Goal: Information Seeking & Learning: Learn about a topic

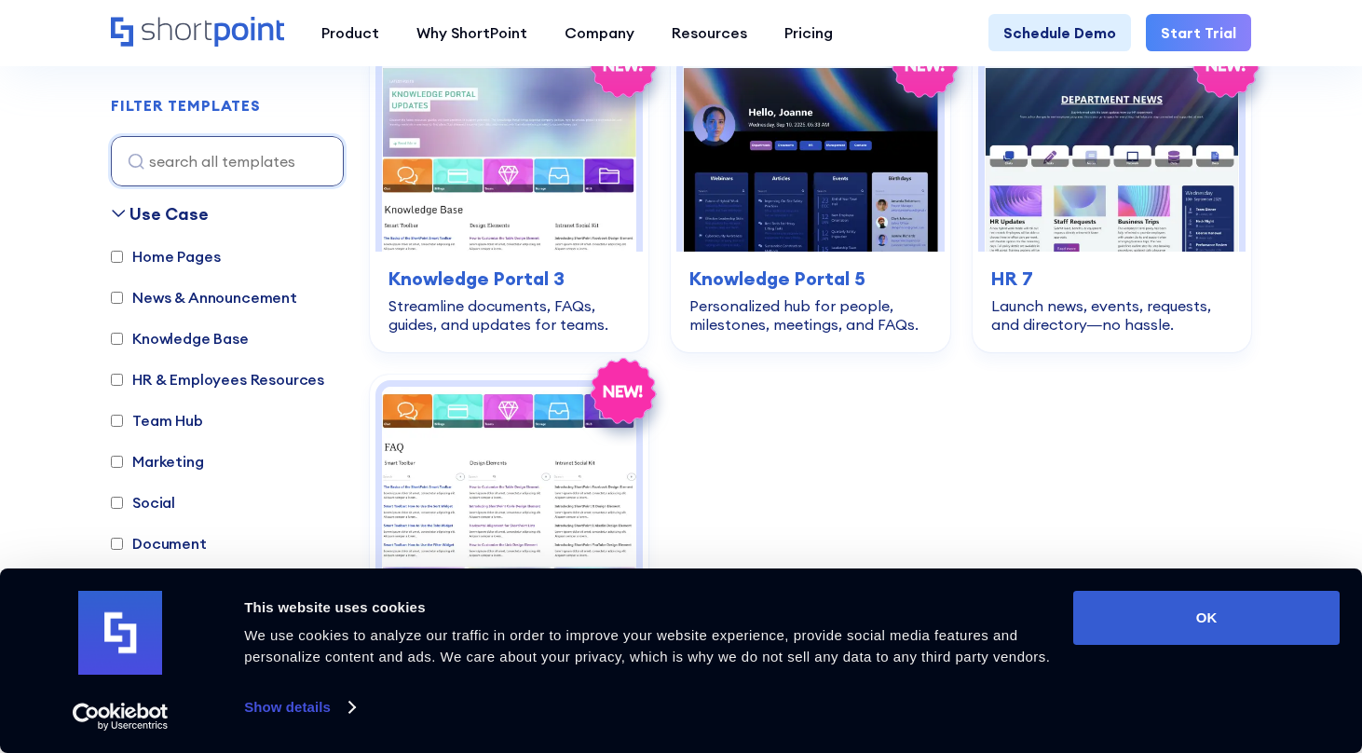
scroll to position [4147, 0]
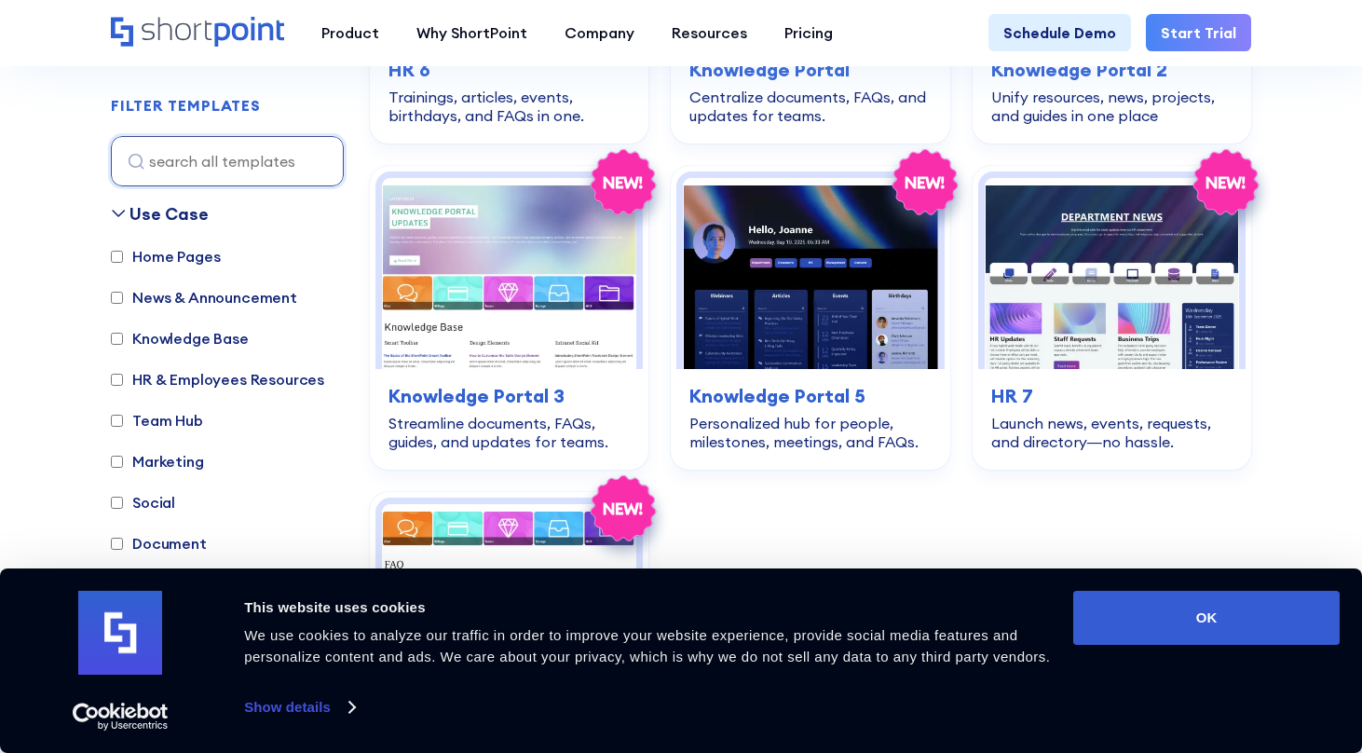
click at [154, 262] on label "Home Pages" at bounding box center [165, 256] width 109 height 22
click at [123, 262] on input "Home Pages" at bounding box center [117, 257] width 12 height 12
checkbox input "true"
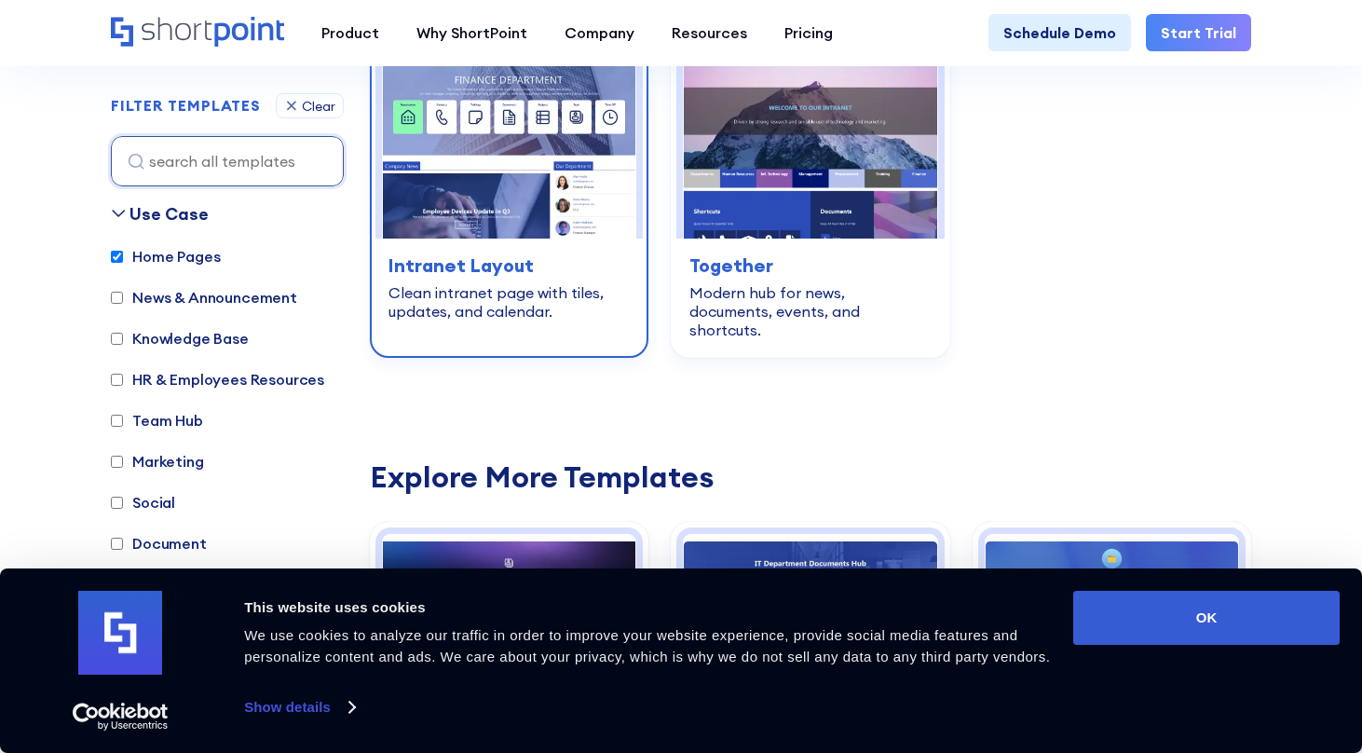
scroll to position [1286, 0]
click at [537, 283] on div "Clean intranet page with tiles, updates, and calendar." at bounding box center [508, 300] width 241 height 37
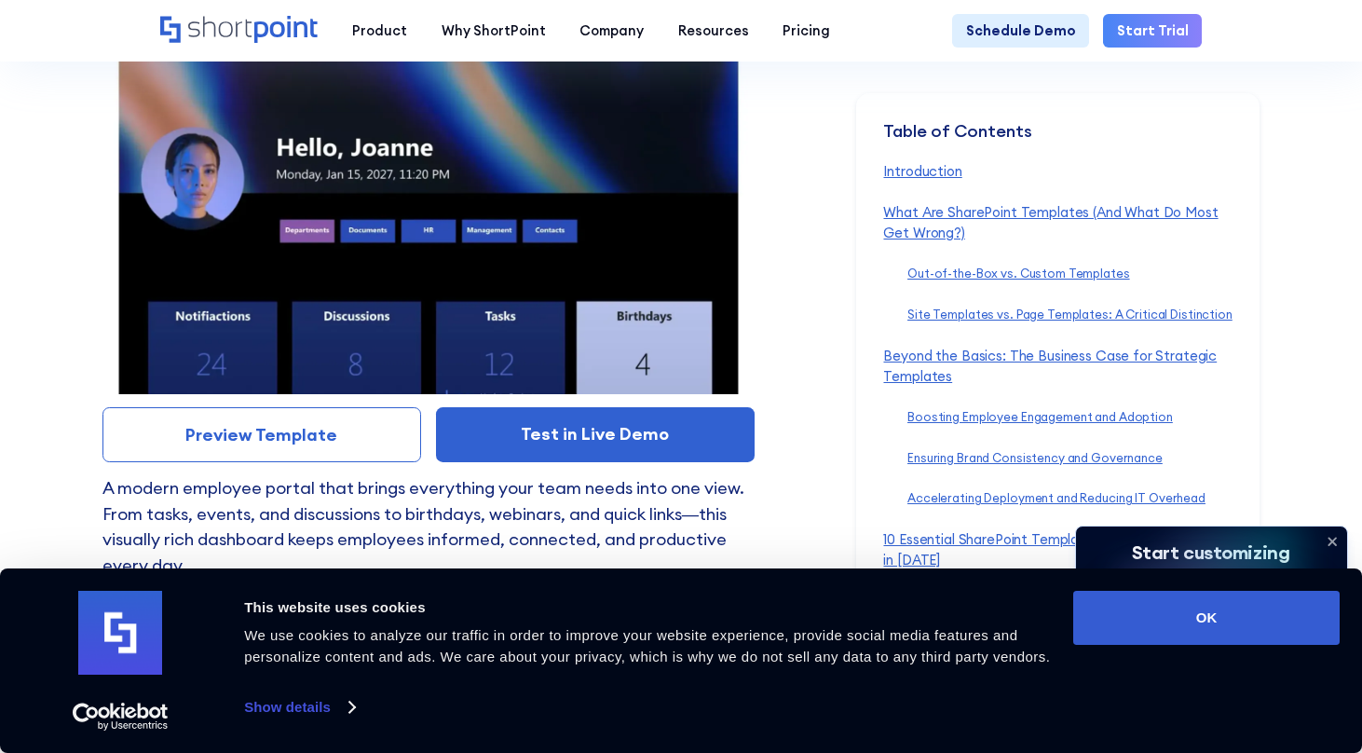
scroll to position [12512, 0]
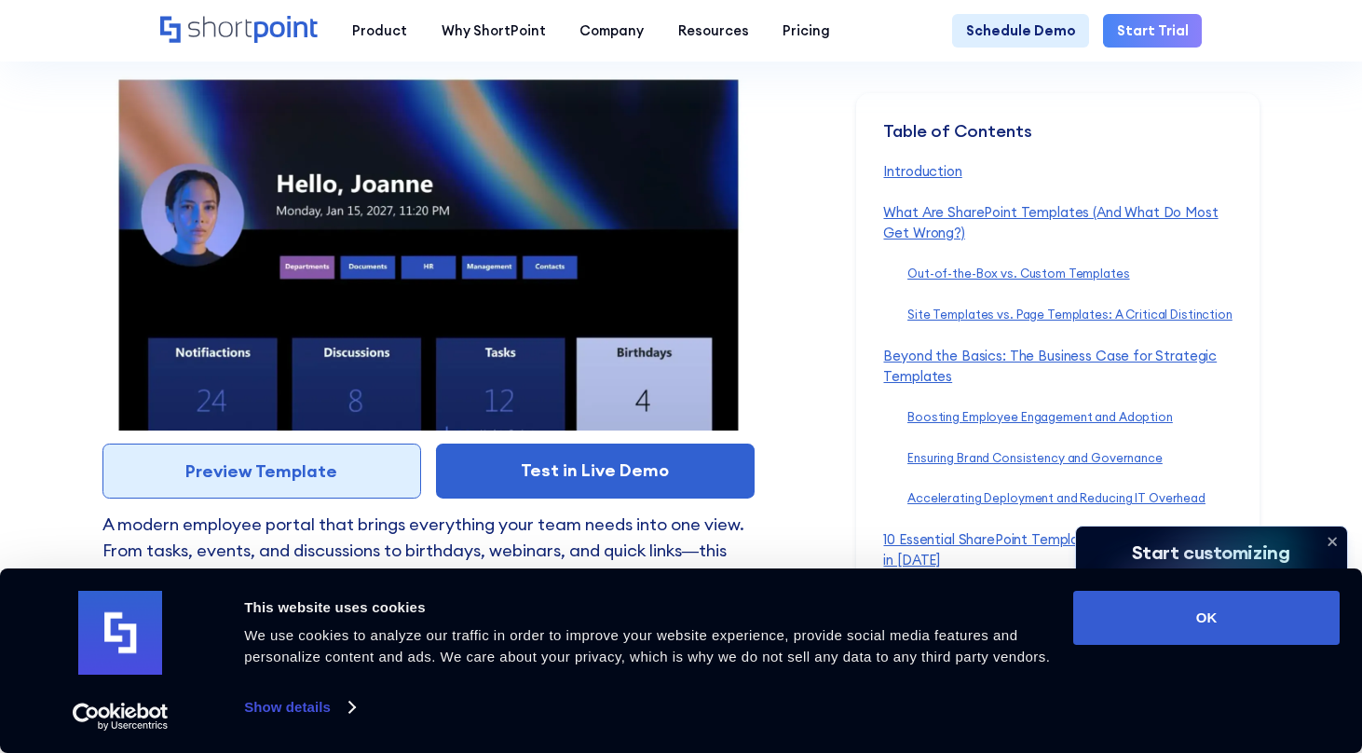
click at [184, 443] on link "Preview Template" at bounding box center [261, 470] width 319 height 55
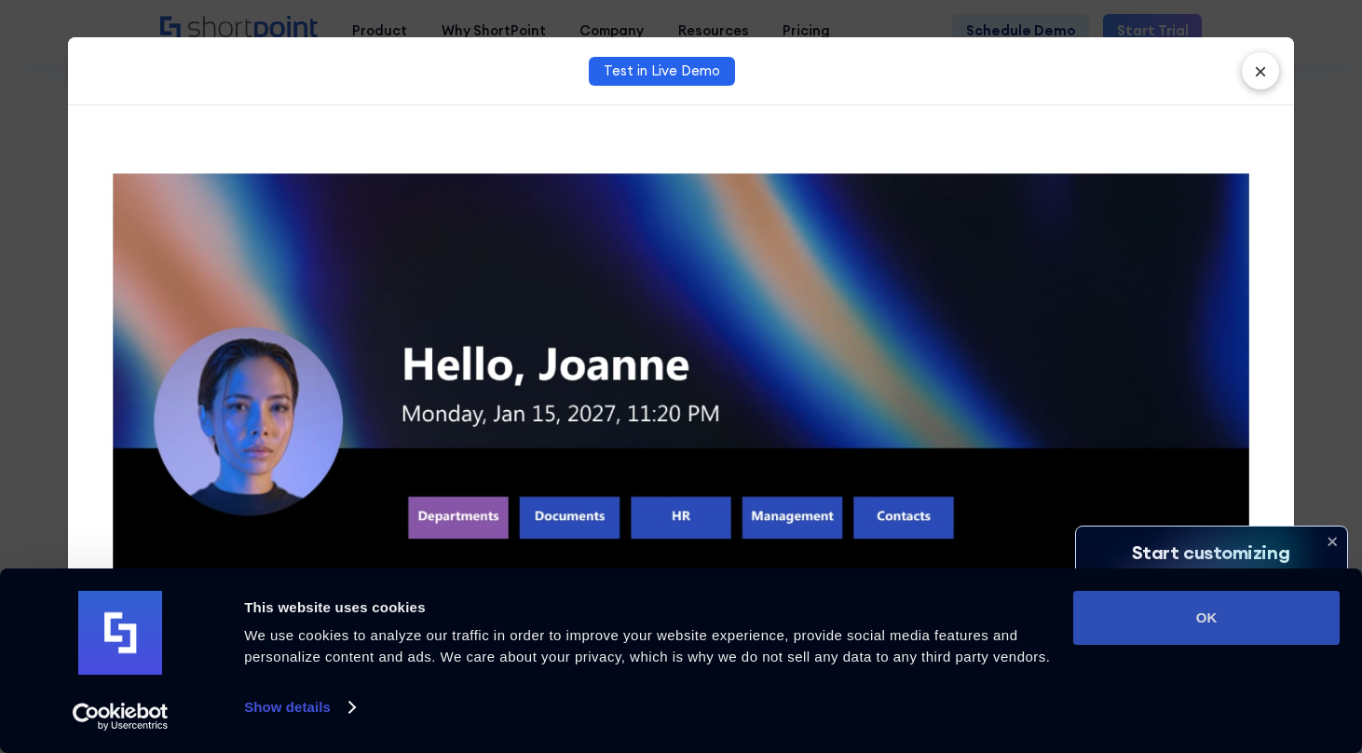
click at [1149, 619] on button "OK" at bounding box center [1206, 618] width 266 height 54
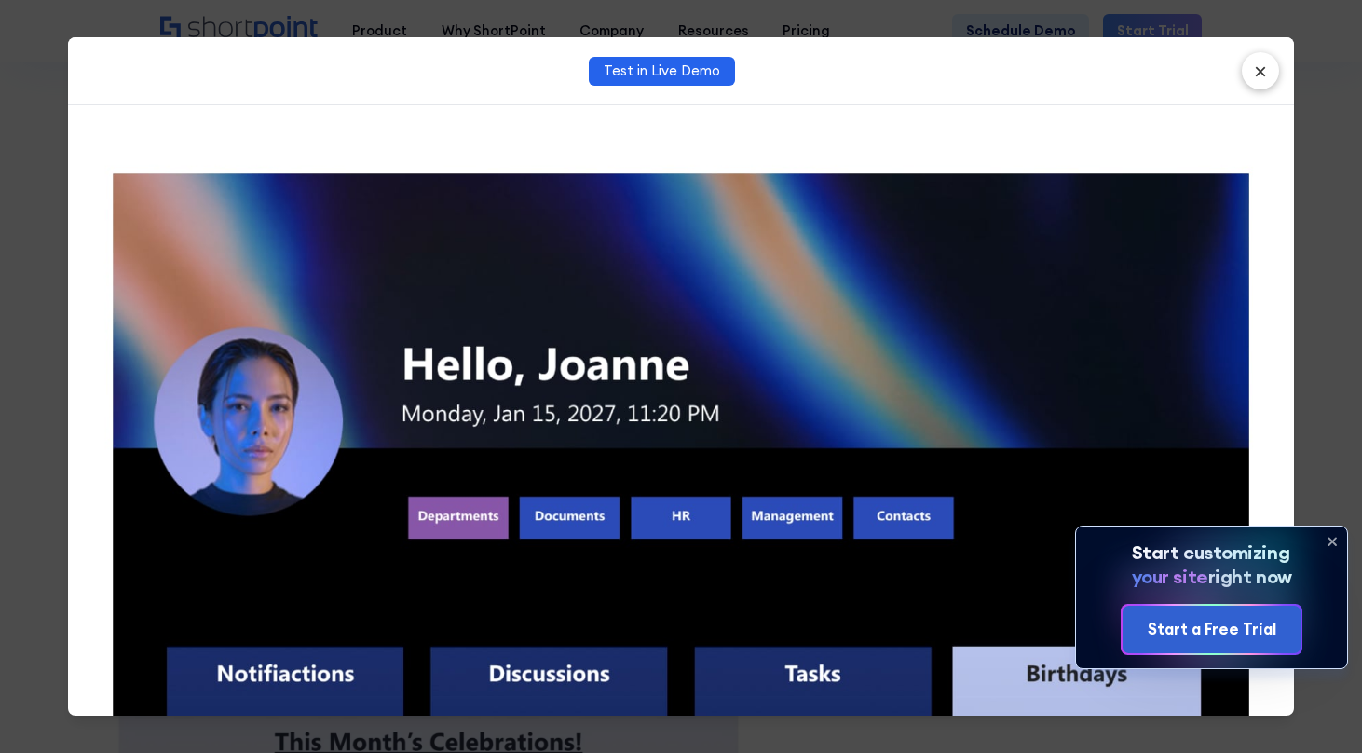
scroll to position [0, 0]
click at [1337, 535] on icon at bounding box center [1332, 541] width 30 height 30
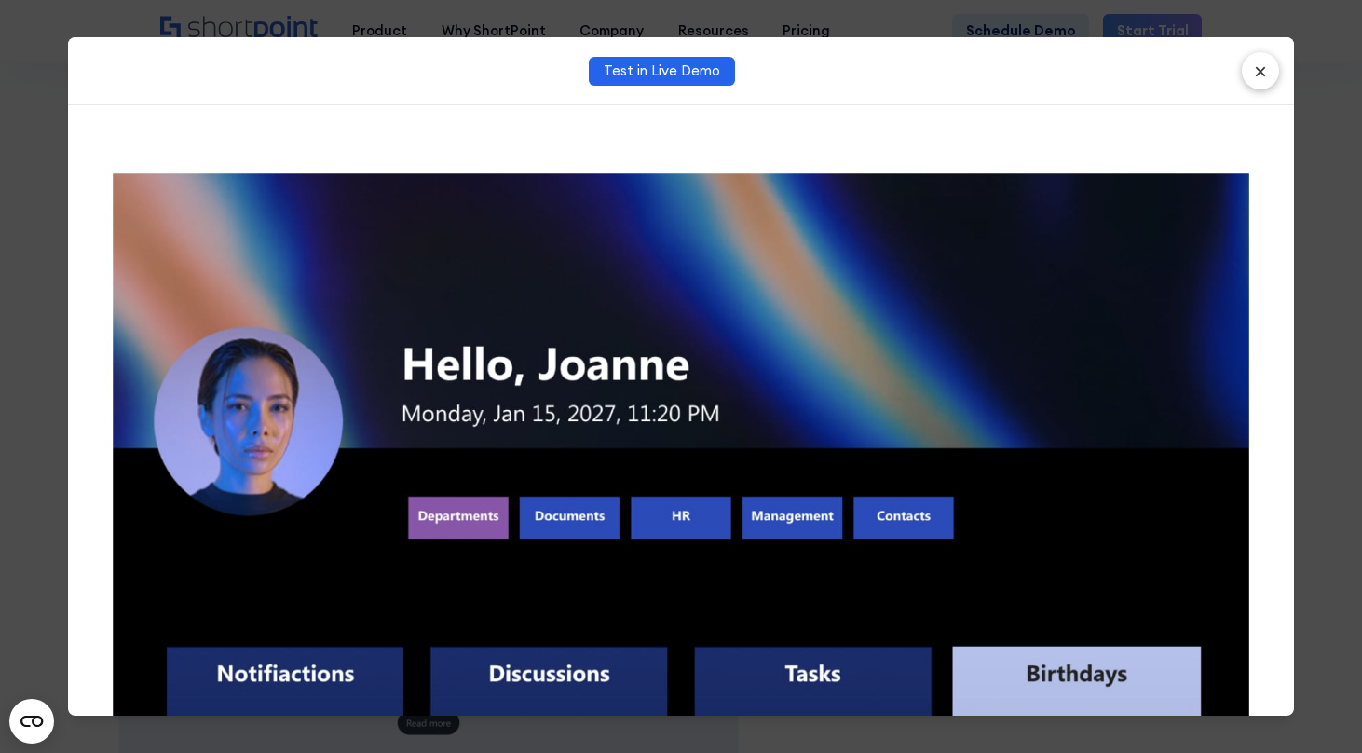
scroll to position [12589, 0]
click at [1259, 59] on button "×" at bounding box center [1260, 70] width 37 height 37
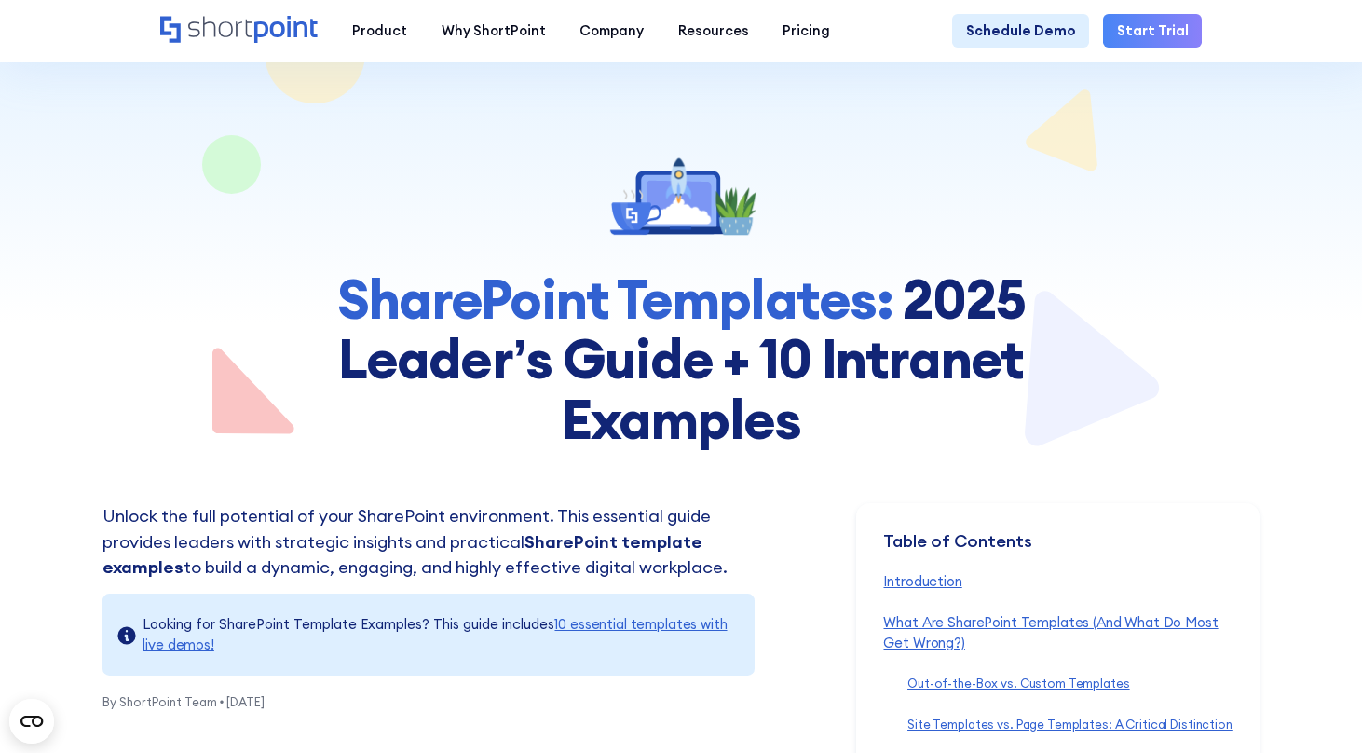
scroll to position [0, 0]
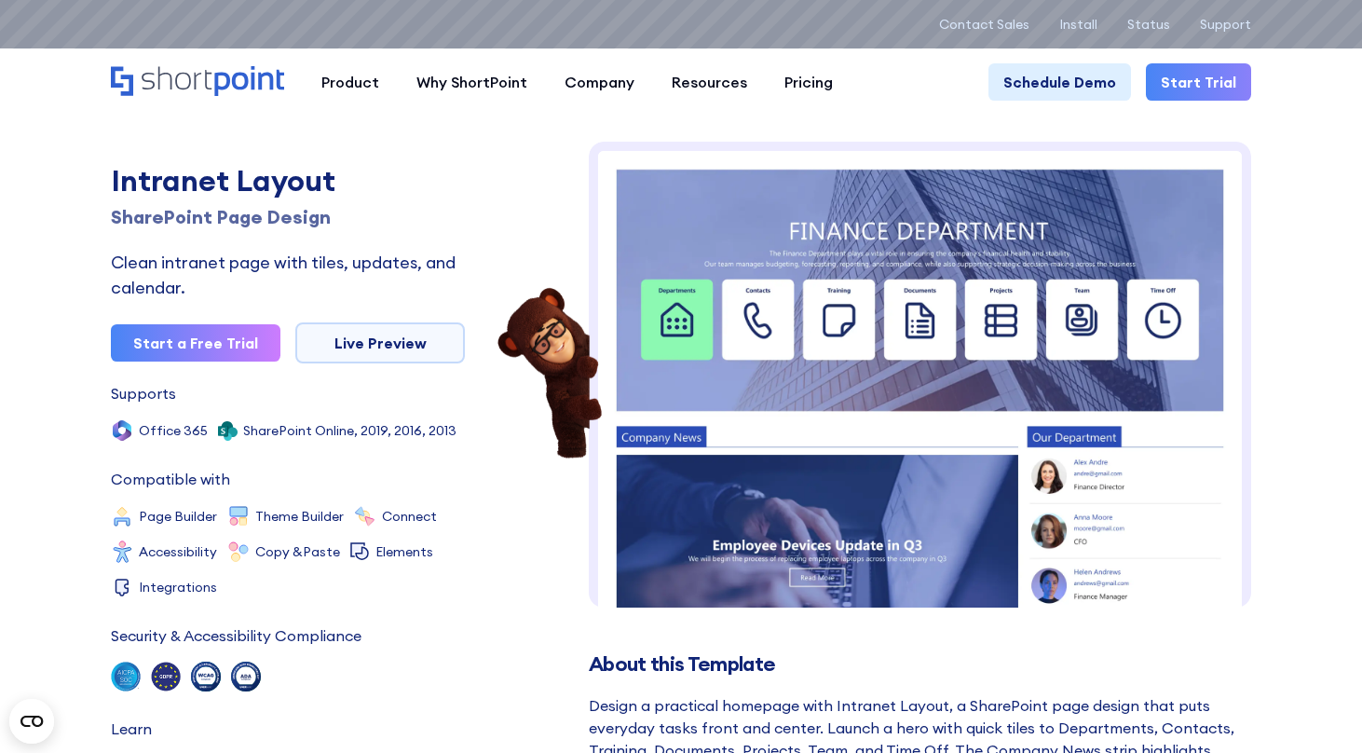
scroll to position [308, 0]
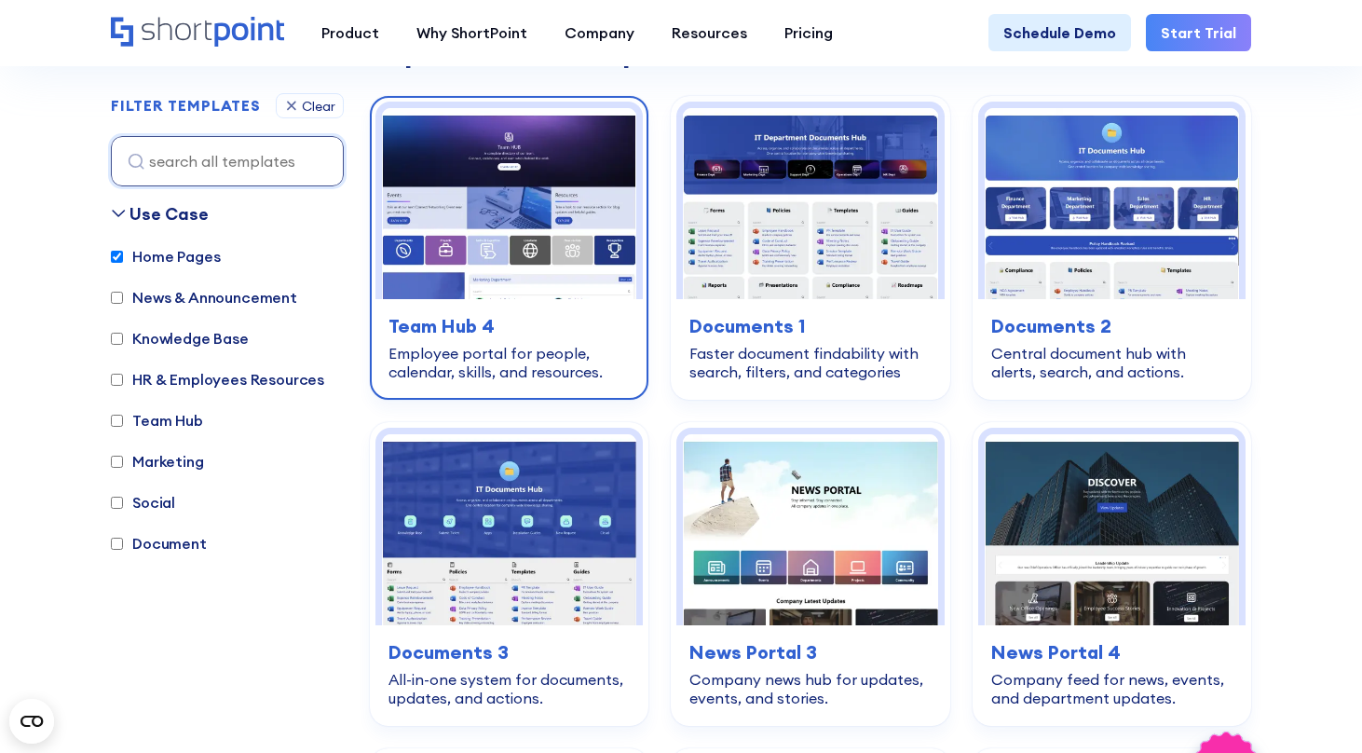
scroll to position [1715, 0]
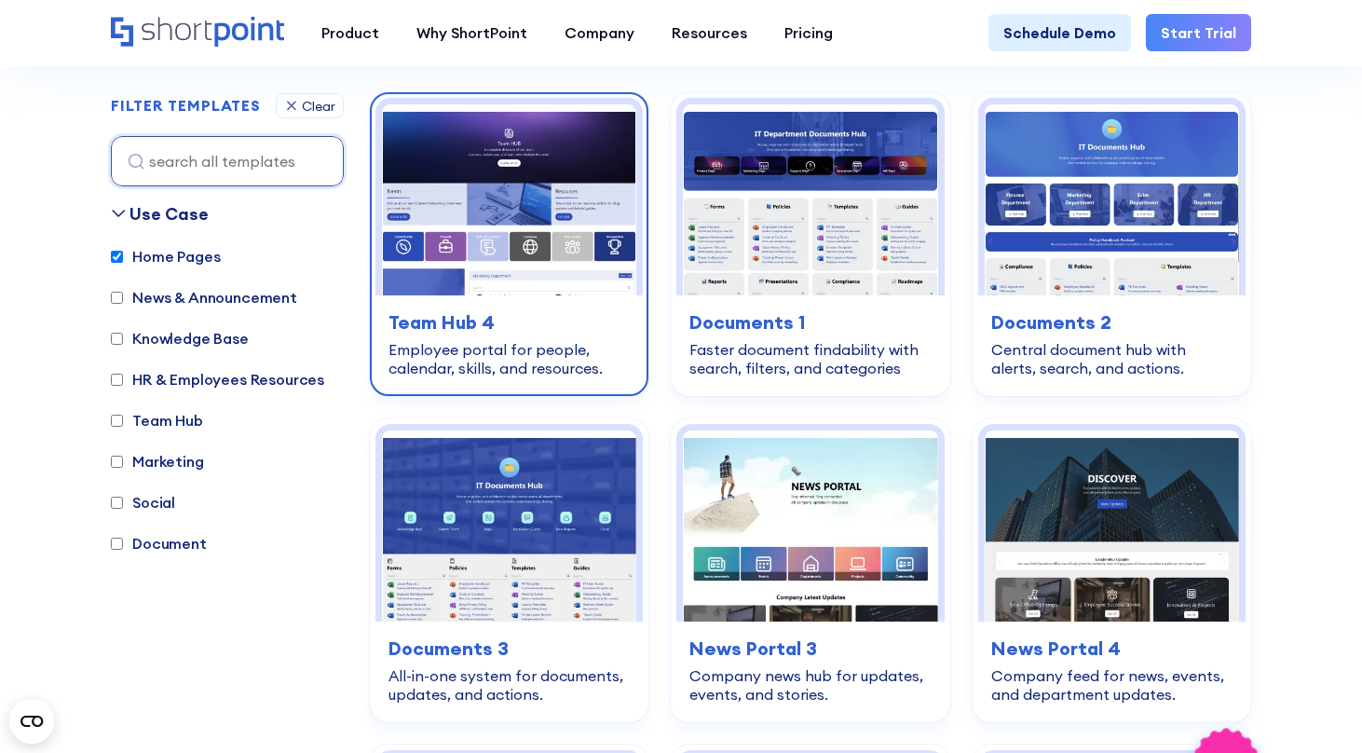
click at [560, 360] on div "team-hub Team Hub 4 Employee portal for people, calendar, skills, and resources." at bounding box center [508, 342] width 267 height 95
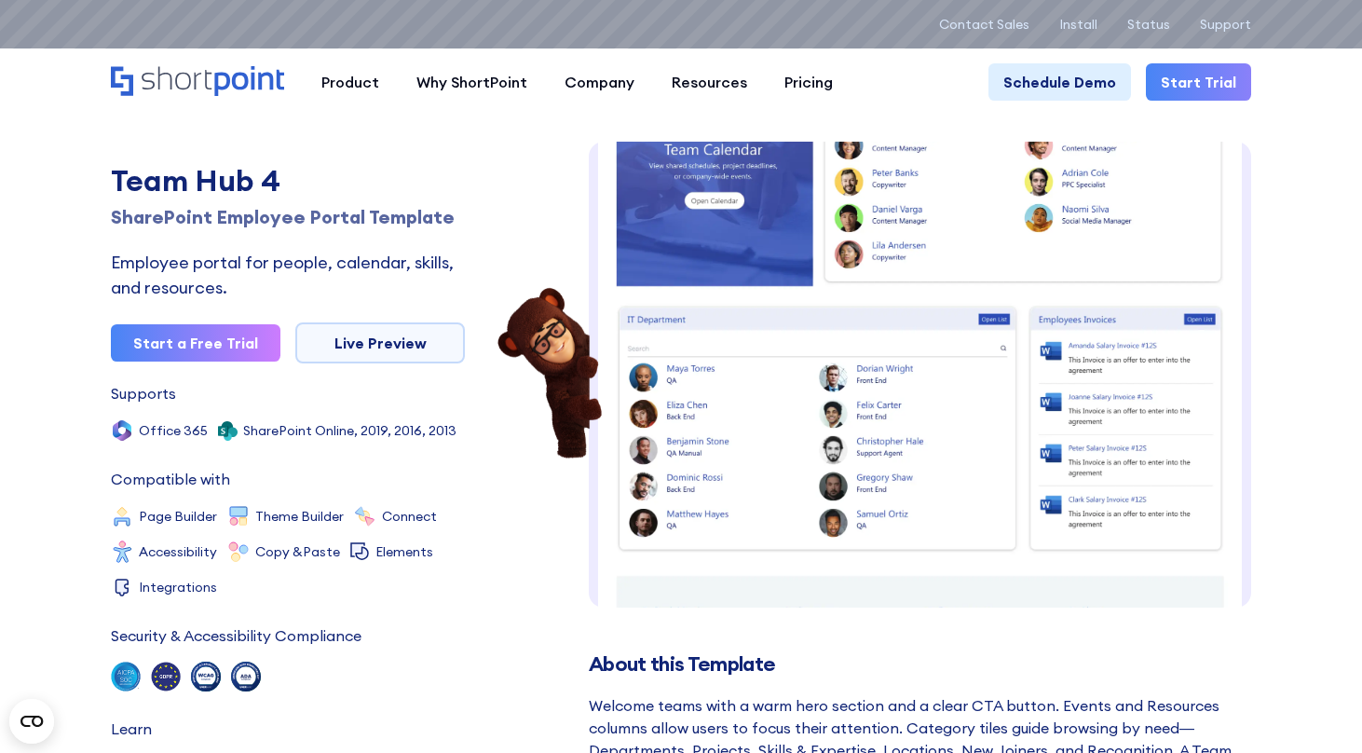
scroll to position [202, 0]
